Goal: Information Seeking & Learning: Learn about a topic

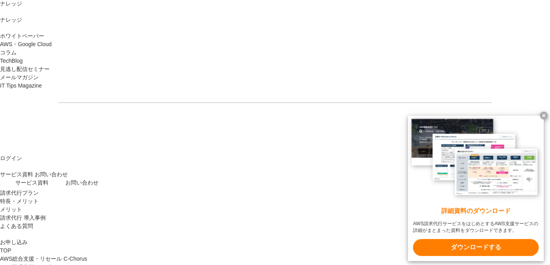
scroll to position [1259, 0]
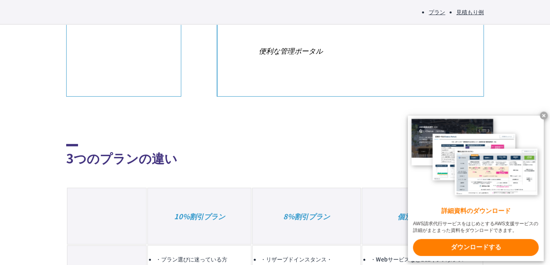
scroll to position [590, 0]
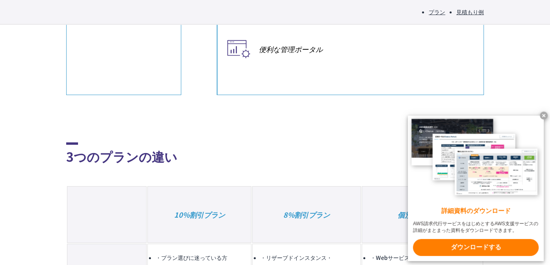
click at [546, 115] on x-t at bounding box center [543, 115] width 8 height 8
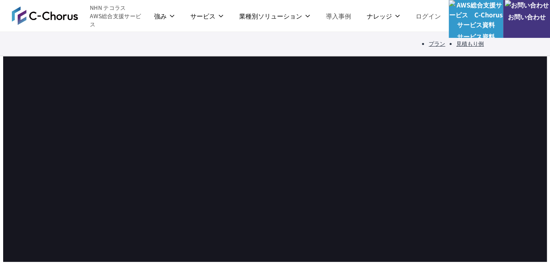
scroll to position [2244, 0]
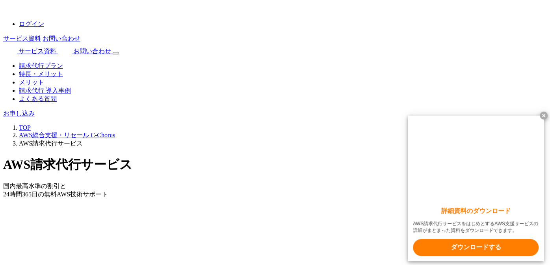
scroll to position [1338, 0]
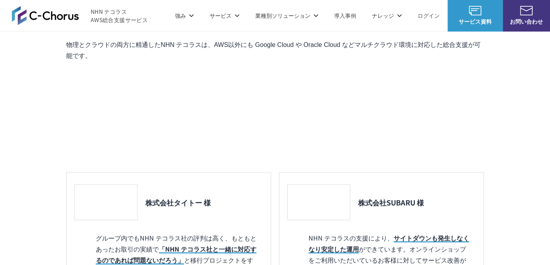
scroll to position [787, 0]
